Goal: Navigation & Orientation: Find specific page/section

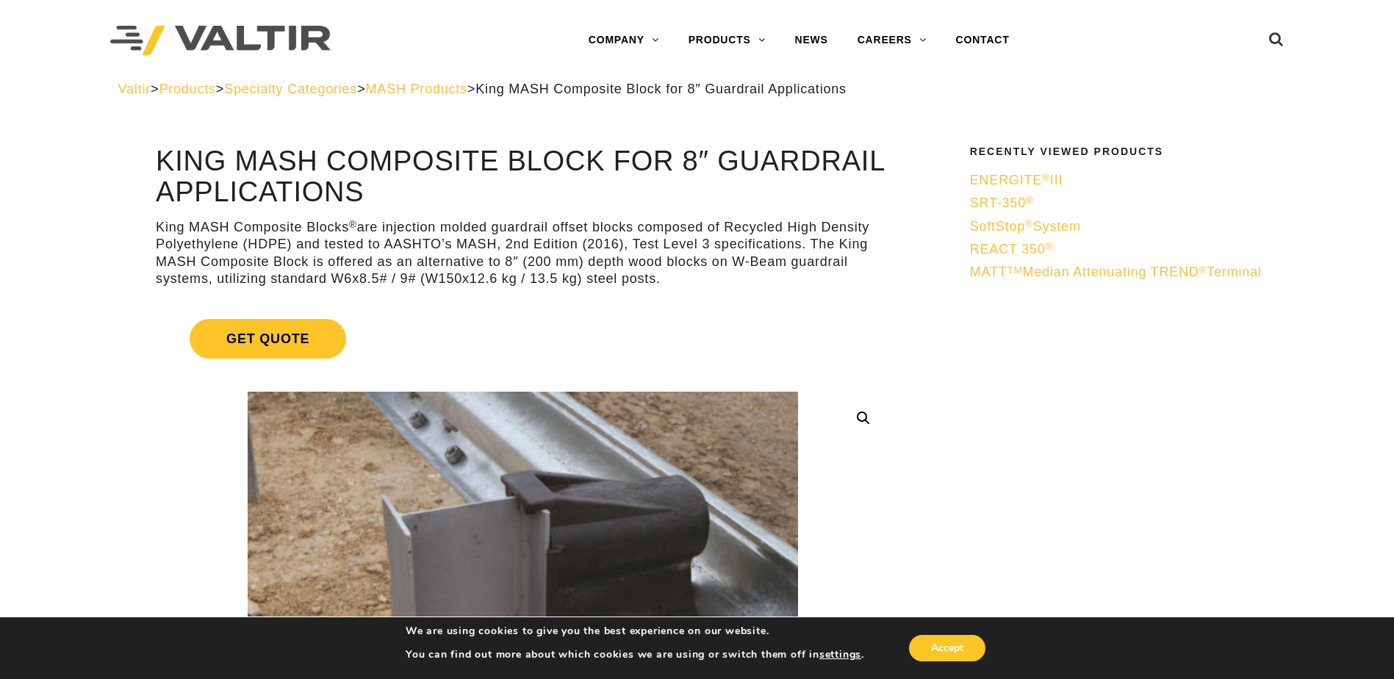
click at [456, 92] on span "MASH Products" at bounding box center [416, 89] width 101 height 15
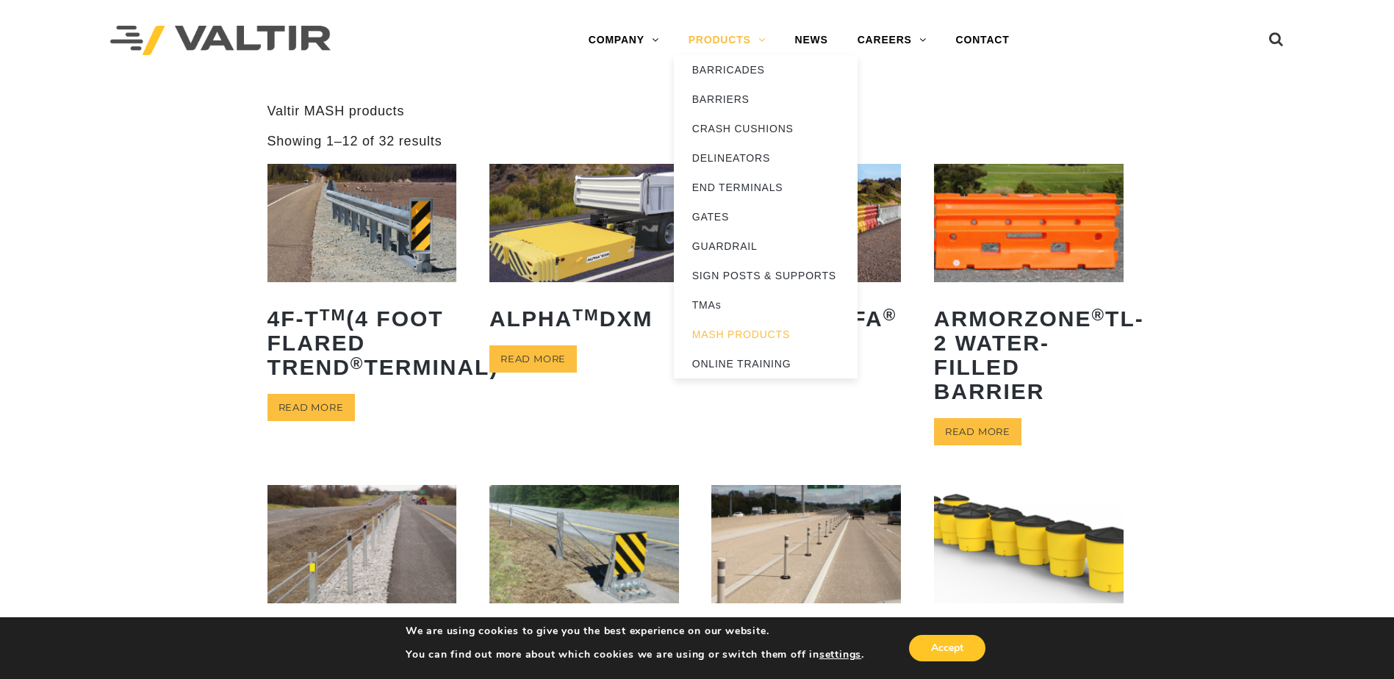
click at [735, 40] on link "PRODUCTS" at bounding box center [727, 40] width 107 height 29
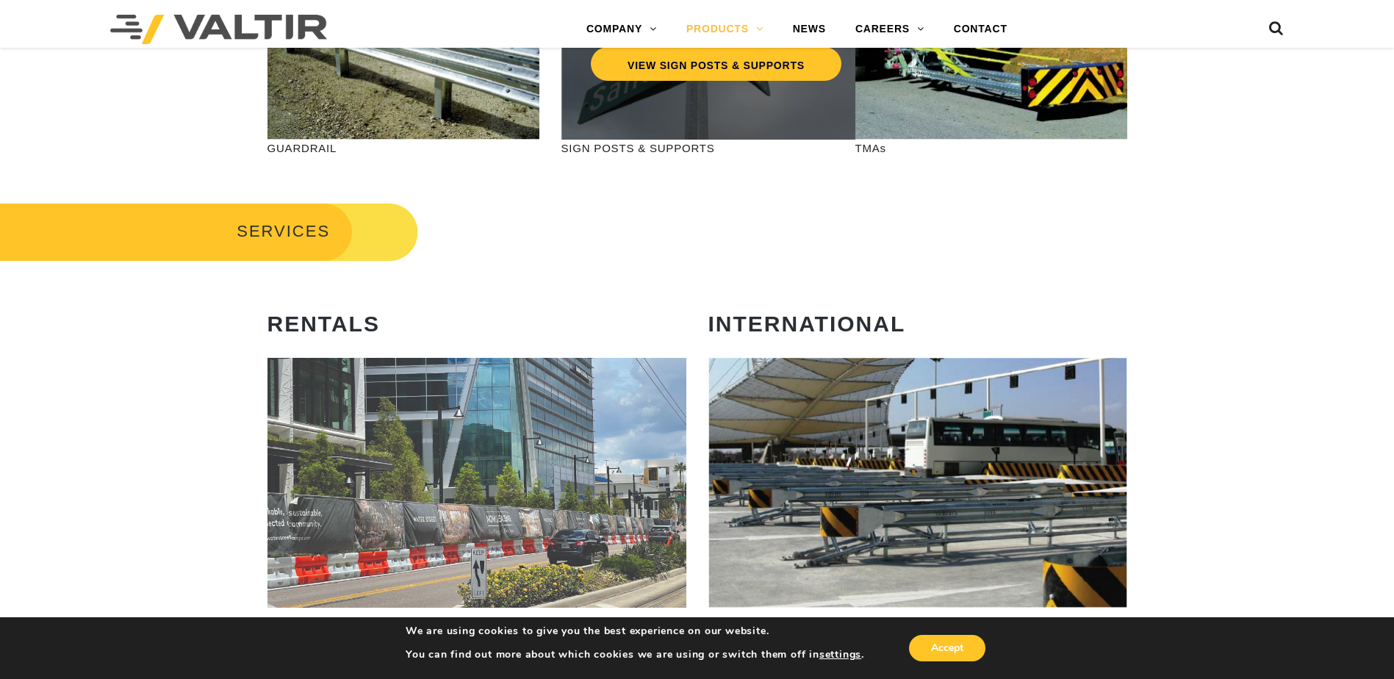
scroll to position [441, 0]
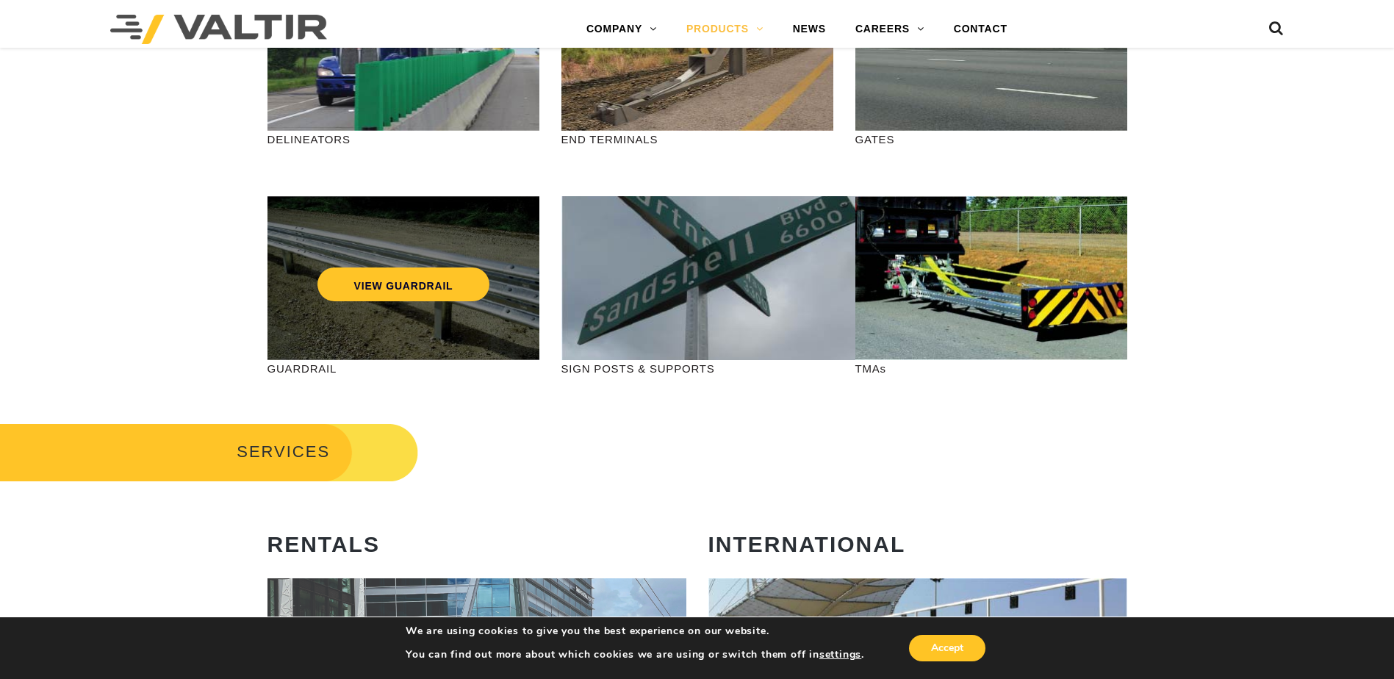
click at [341, 315] on div "VIEW GUARDRAIL" at bounding box center [404, 278] width 272 height 164
click at [404, 279] on link "VIEW GUARDRAIL" at bounding box center [403, 285] width 173 height 34
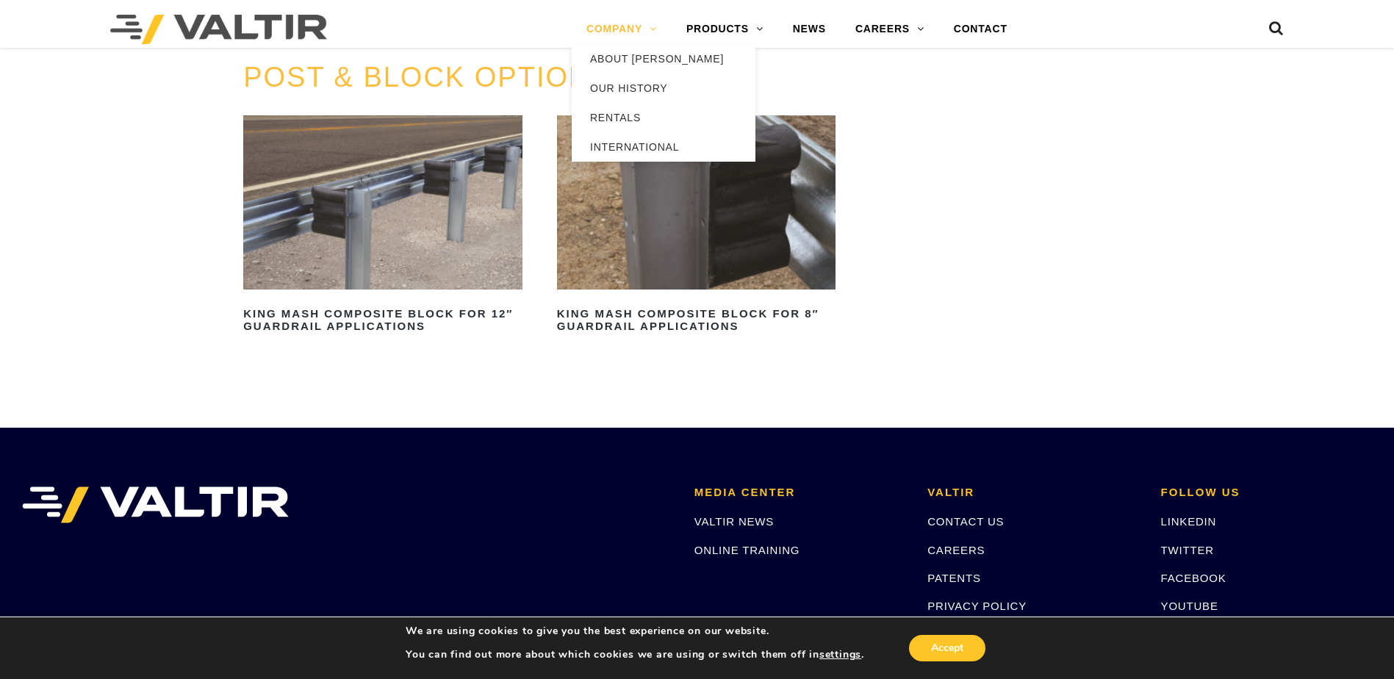
scroll to position [1470, 0]
